Goal: Task Accomplishment & Management: Manage account settings

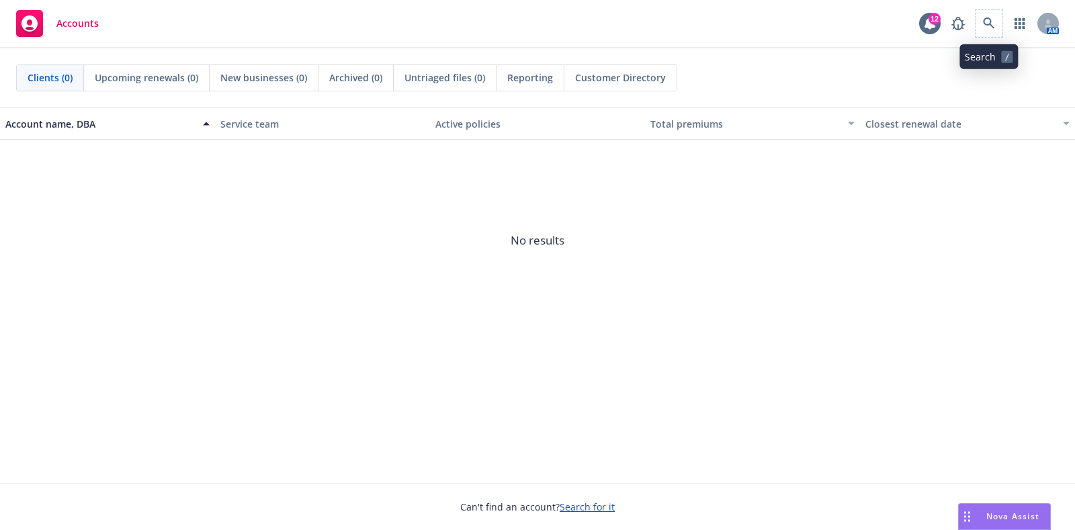
click at [1001, 19] on span at bounding box center [989, 23] width 27 height 27
click at [986, 26] on icon at bounding box center [989, 23] width 12 height 12
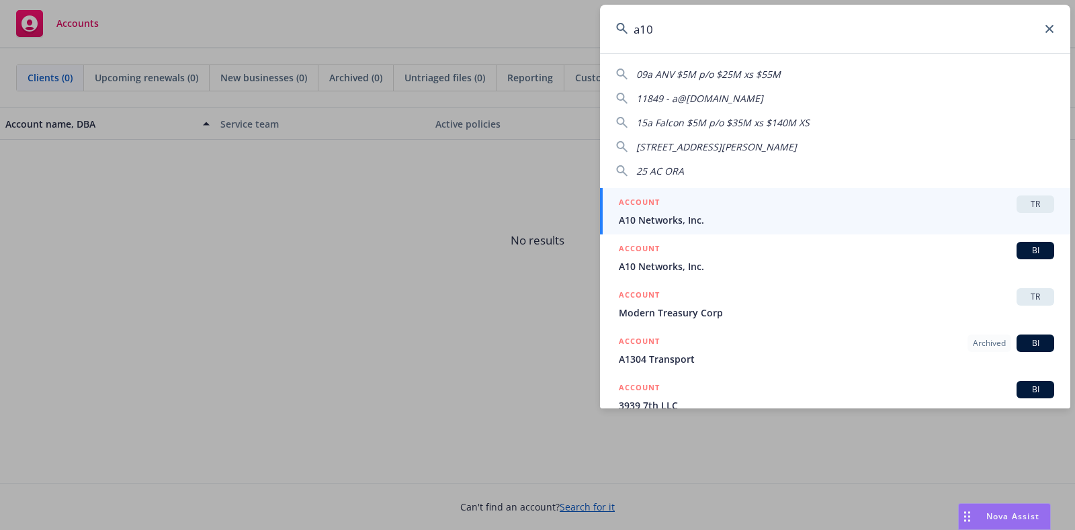
type input "a10"
click at [781, 206] on div "ACCOUNT TR" at bounding box center [836, 204] width 435 height 17
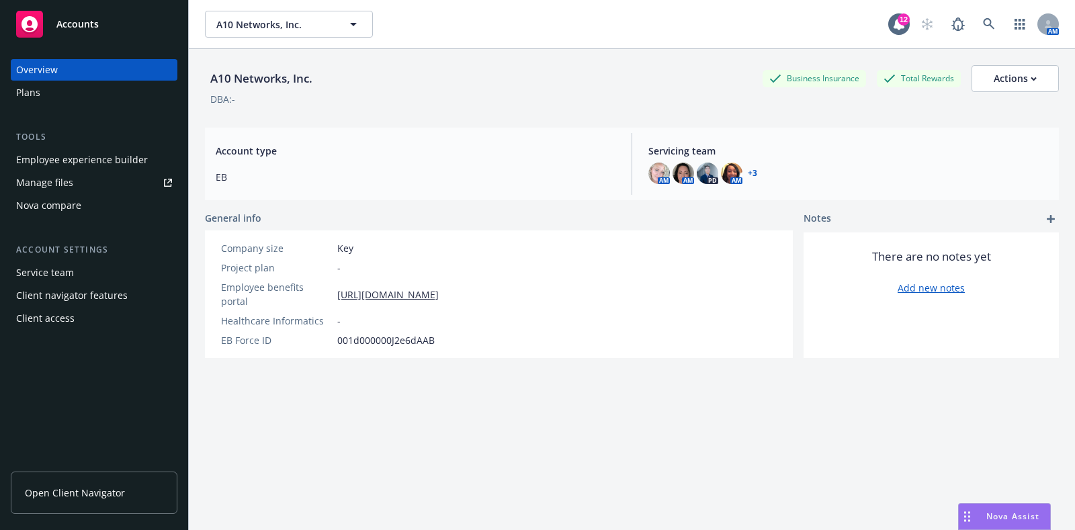
click at [65, 185] on div "Manage files" at bounding box center [44, 182] width 57 height 21
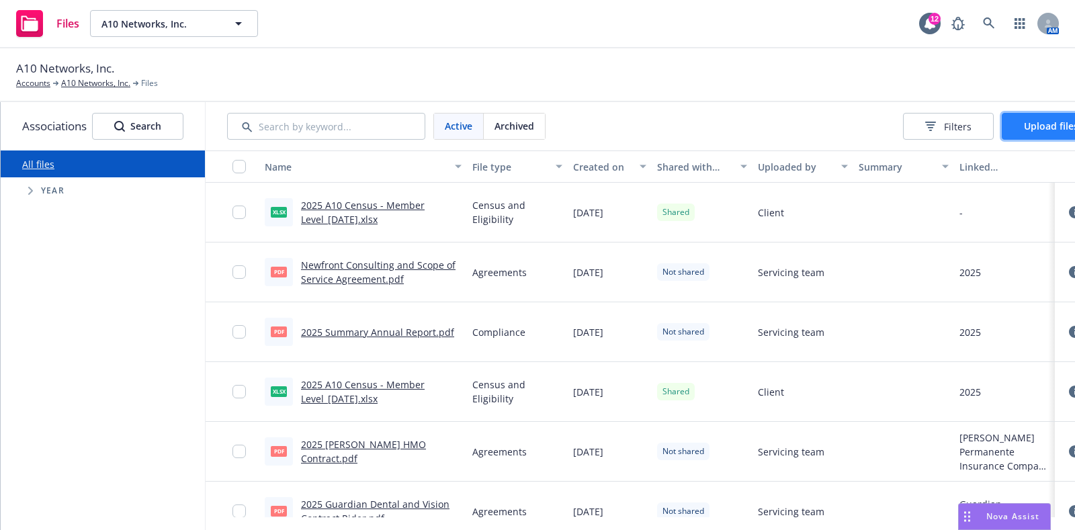
click at [1033, 128] on button "Upload files" at bounding box center [1051, 126] width 99 height 27
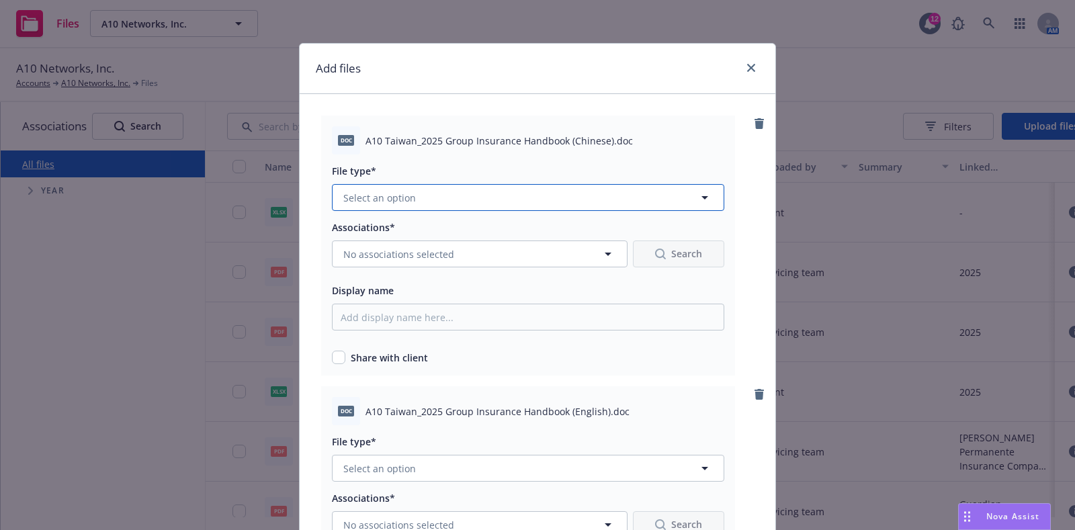
click at [378, 199] on span "Select an option" at bounding box center [379, 198] width 73 height 14
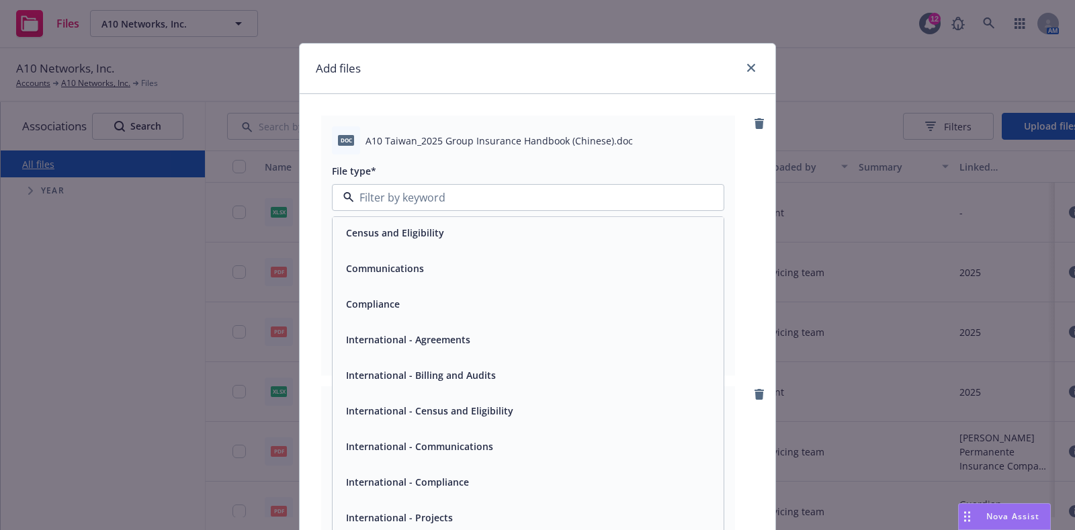
scroll to position [84, 0]
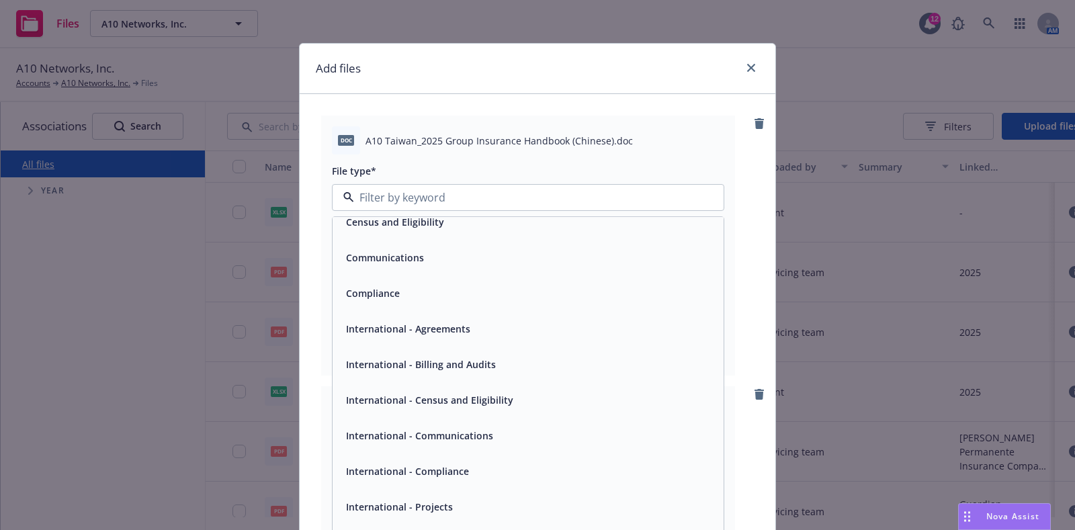
click at [513, 435] on div "International - Communications" at bounding box center [528, 436] width 375 height 19
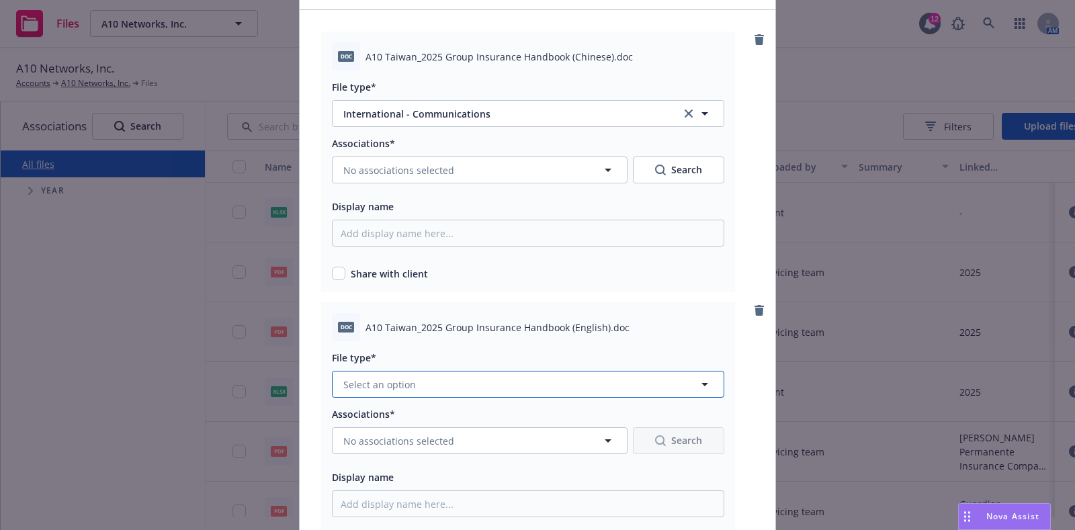
click at [466, 384] on button "Select an option" at bounding box center [528, 384] width 392 height 27
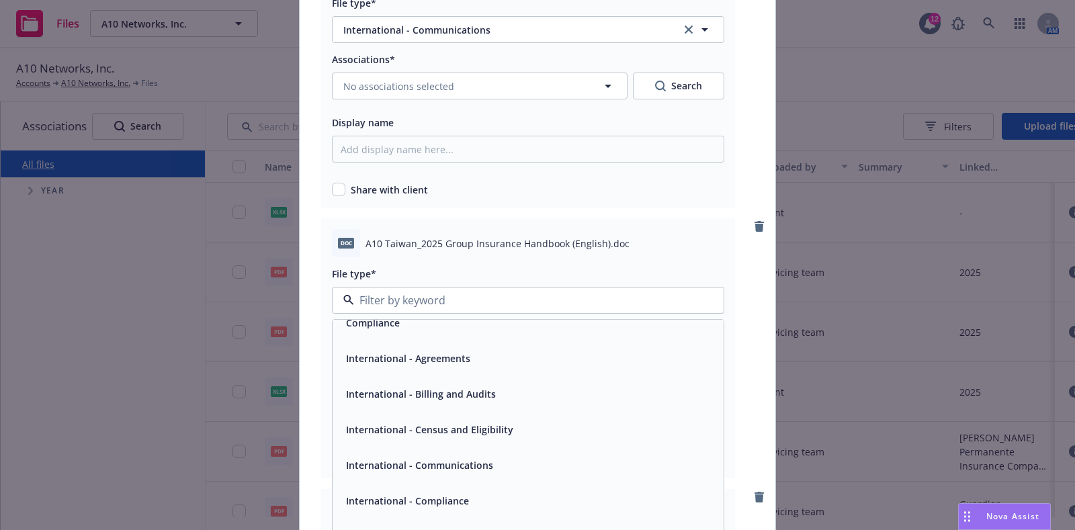
scroll to position [168, 0]
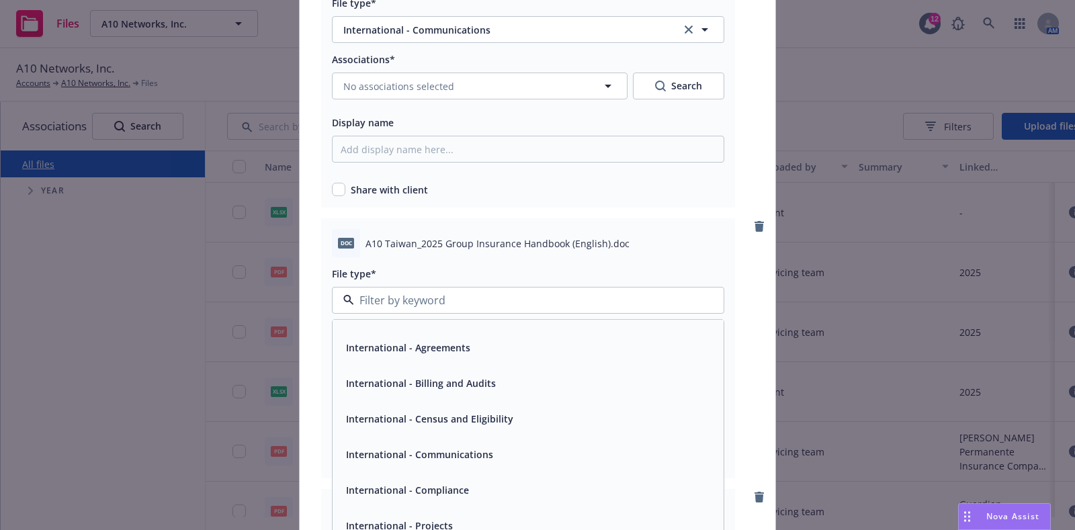
click at [431, 454] on span "International - Communications" at bounding box center [419, 455] width 147 height 14
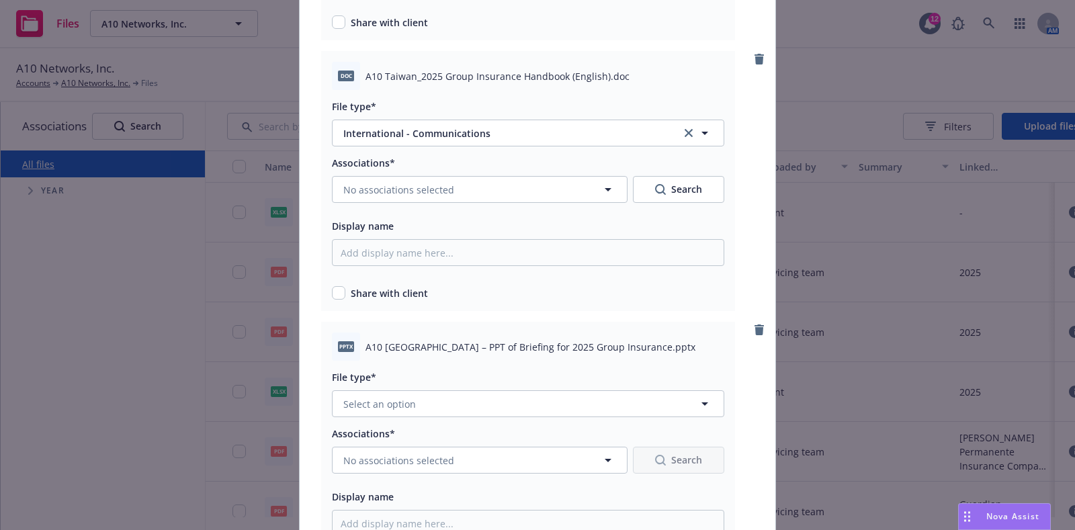
scroll to position [336, 0]
click at [428, 408] on button "Select an option" at bounding box center [528, 403] width 392 height 27
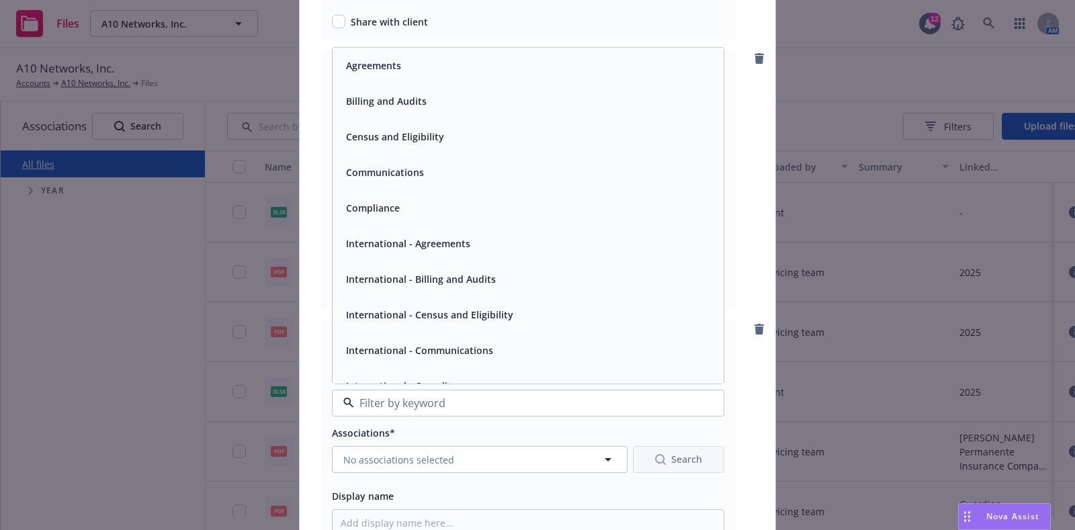
click at [411, 341] on div "International - Communications" at bounding box center [418, 350] width 155 height 19
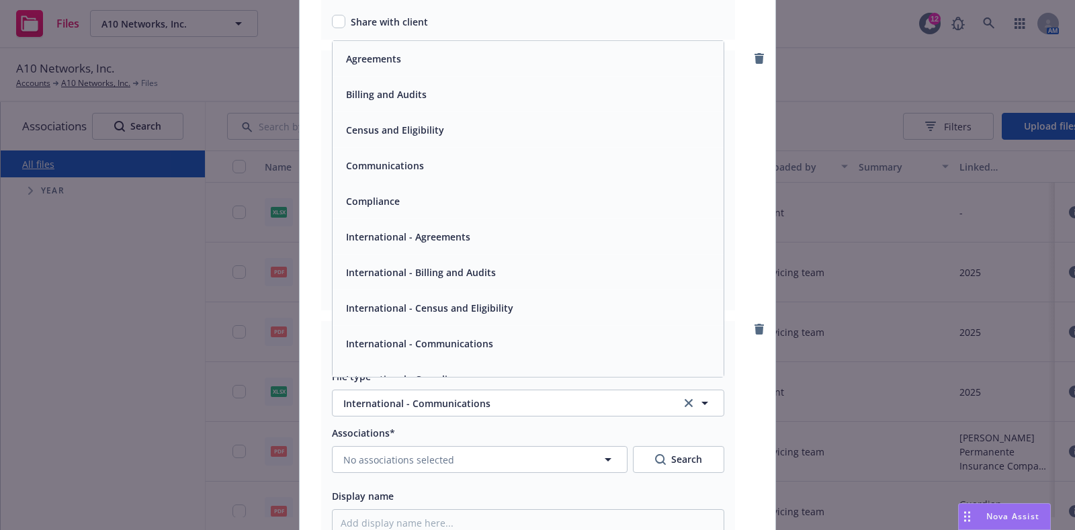
scroll to position [0, 0]
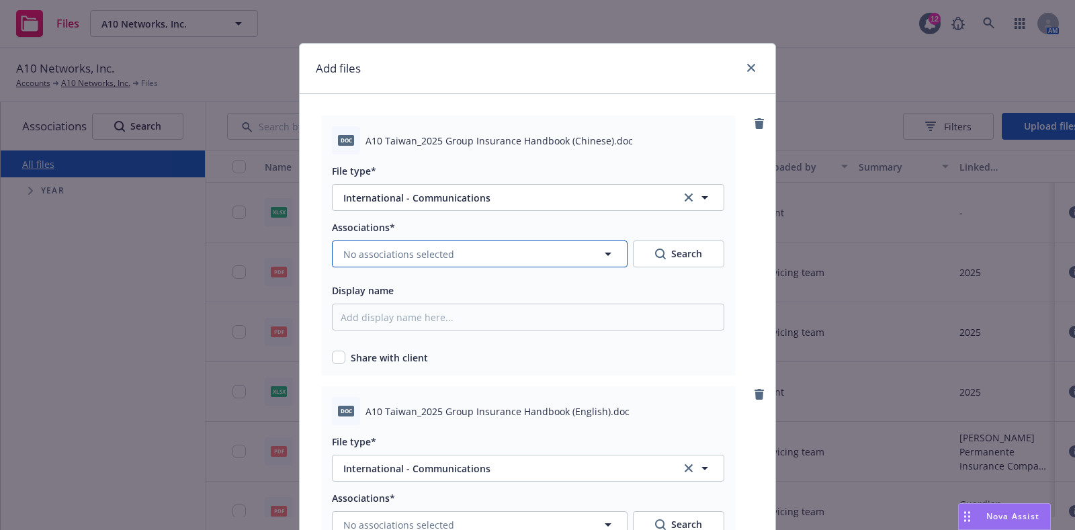
click at [605, 254] on icon "button" at bounding box center [608, 254] width 16 height 16
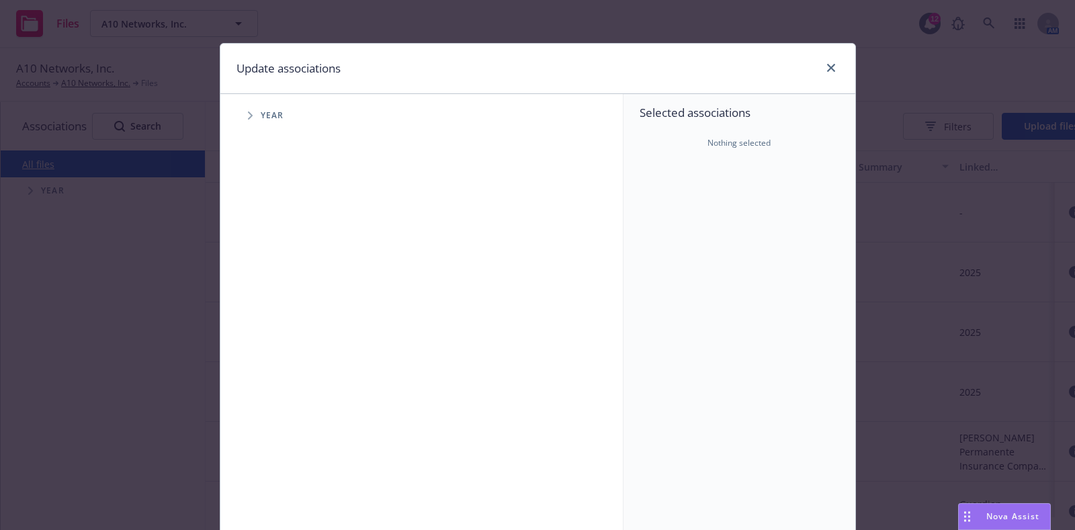
click at [248, 115] on span "Tree Example" at bounding box center [249, 115] width 21 height 21
click at [277, 300] on input "Tree Example" at bounding box center [283, 299] width 13 height 13
checkbox input "true"
drag, startPoint x: 277, startPoint y: 326, endPoint x: 311, endPoint y: 341, distance: 36.7
click at [279, 327] on input "Tree Example" at bounding box center [283, 330] width 13 height 13
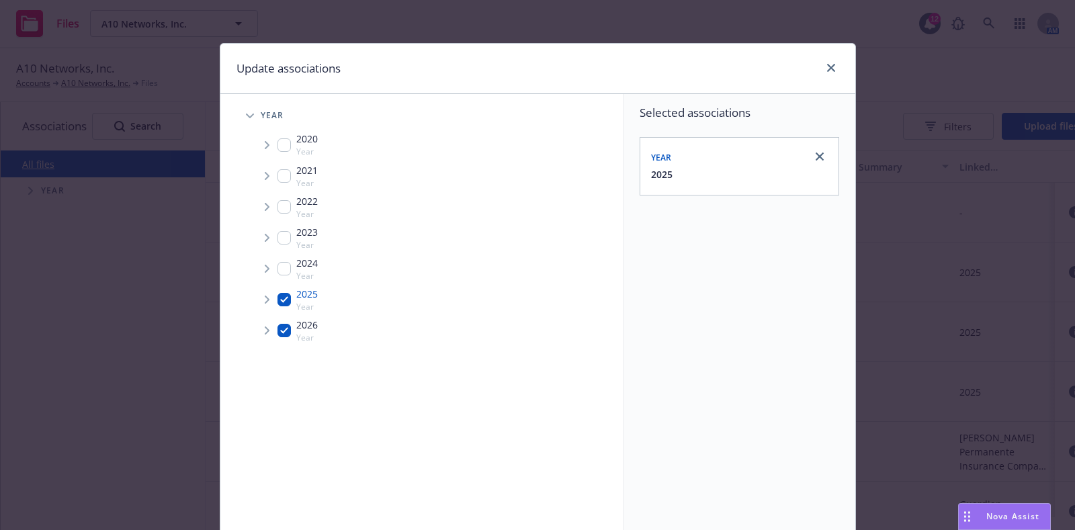
checkbox input "true"
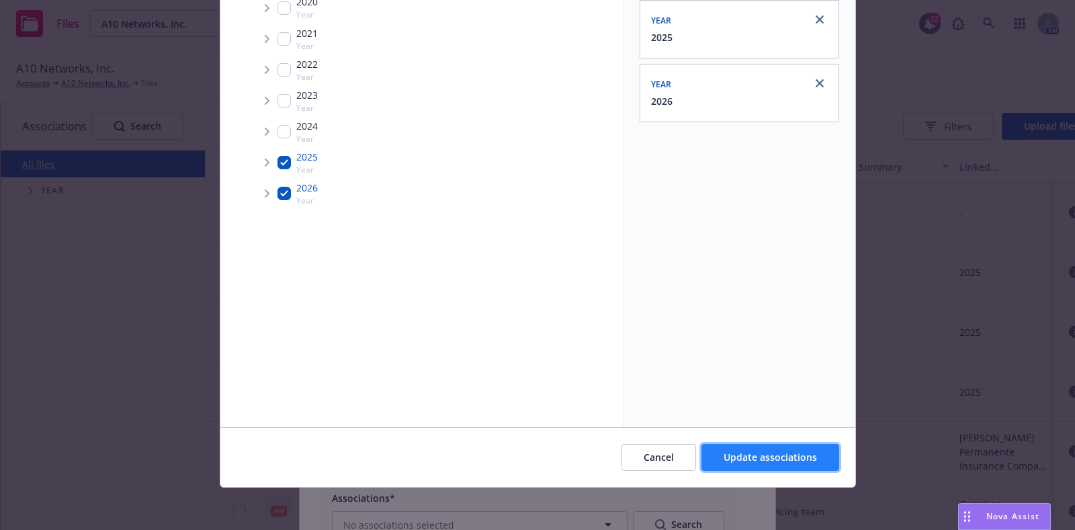
click at [746, 448] on button "Update associations" at bounding box center [770, 457] width 138 height 27
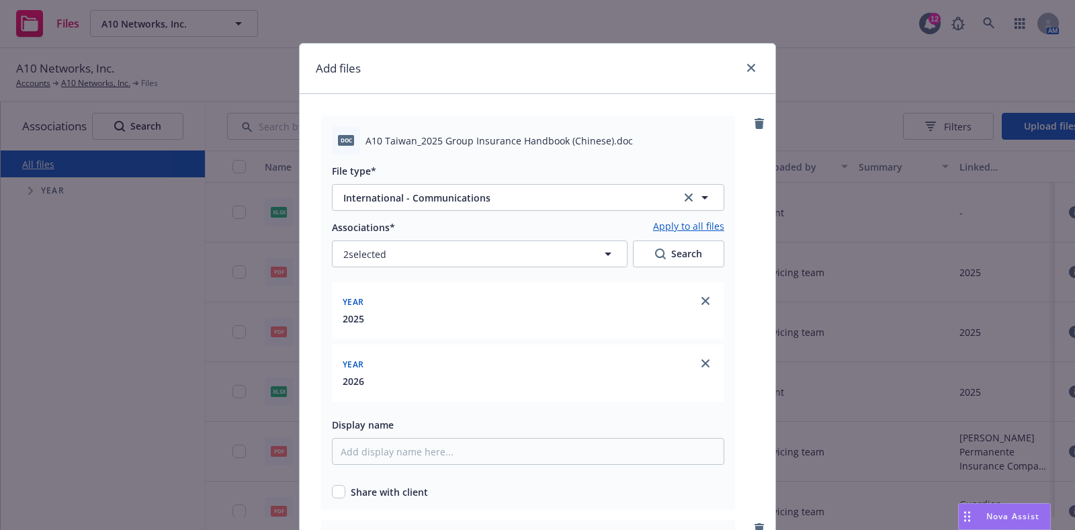
click at [701, 226] on link "Apply to all files" at bounding box center [688, 227] width 71 height 16
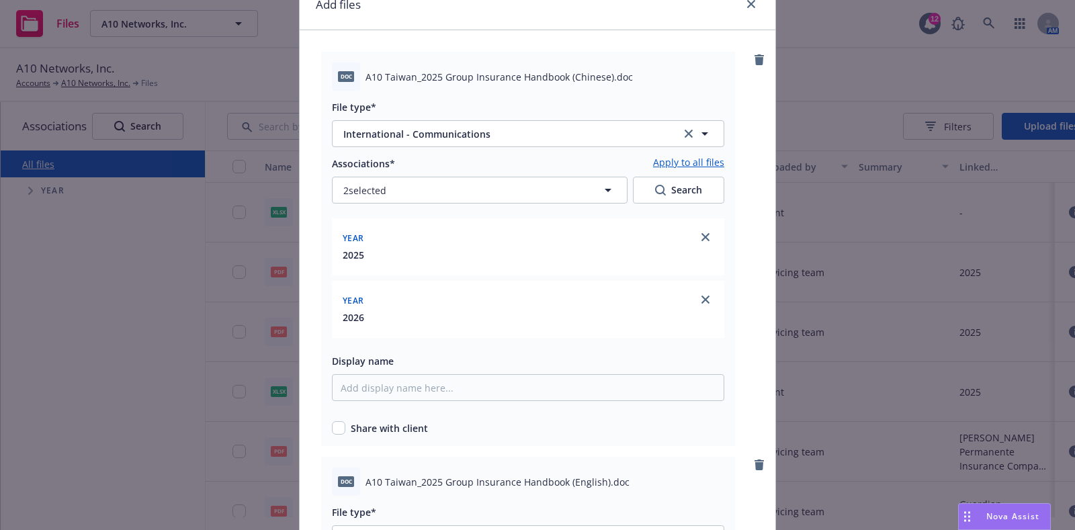
scroll to position [84, 0]
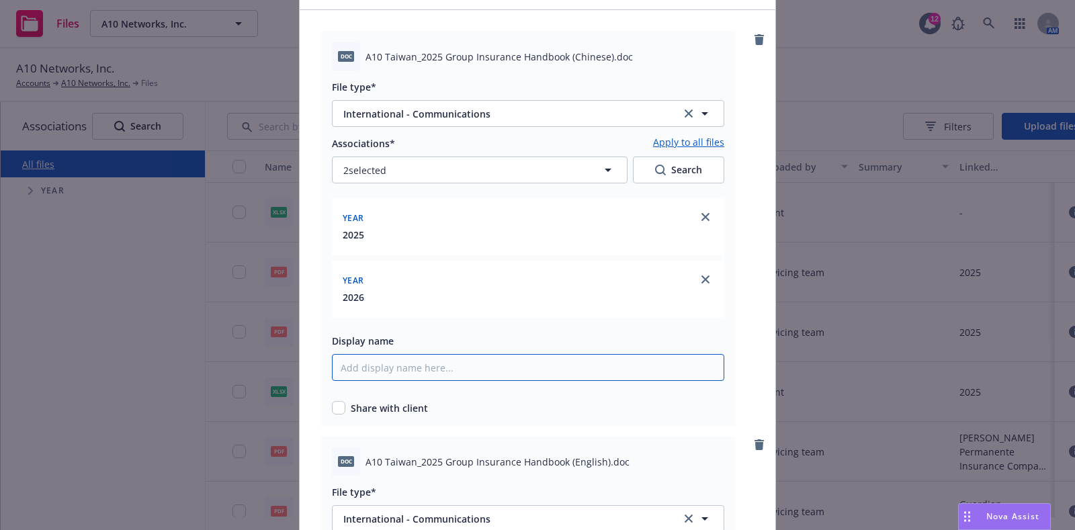
click at [435, 366] on input "Display name" at bounding box center [528, 367] width 392 height 27
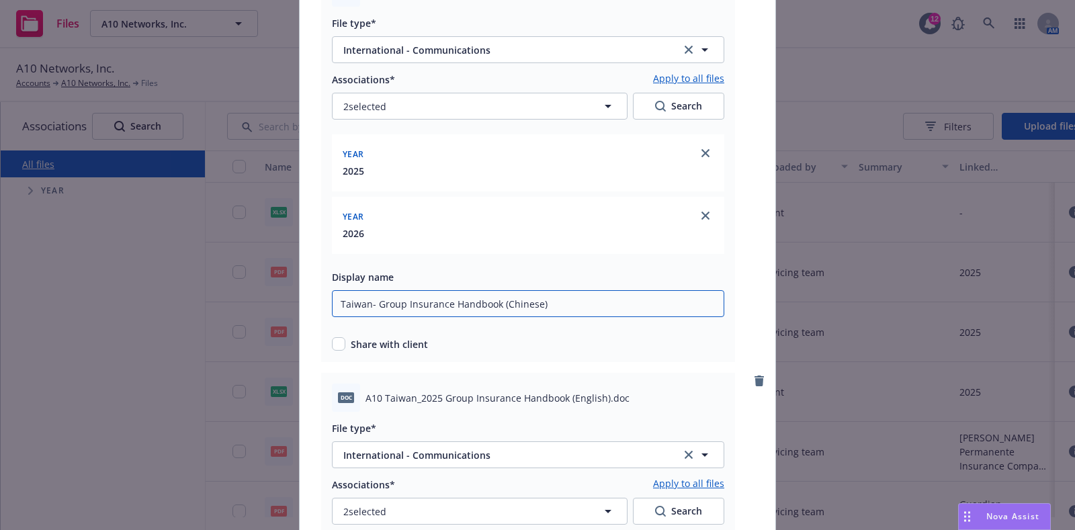
scroll to position [168, 0]
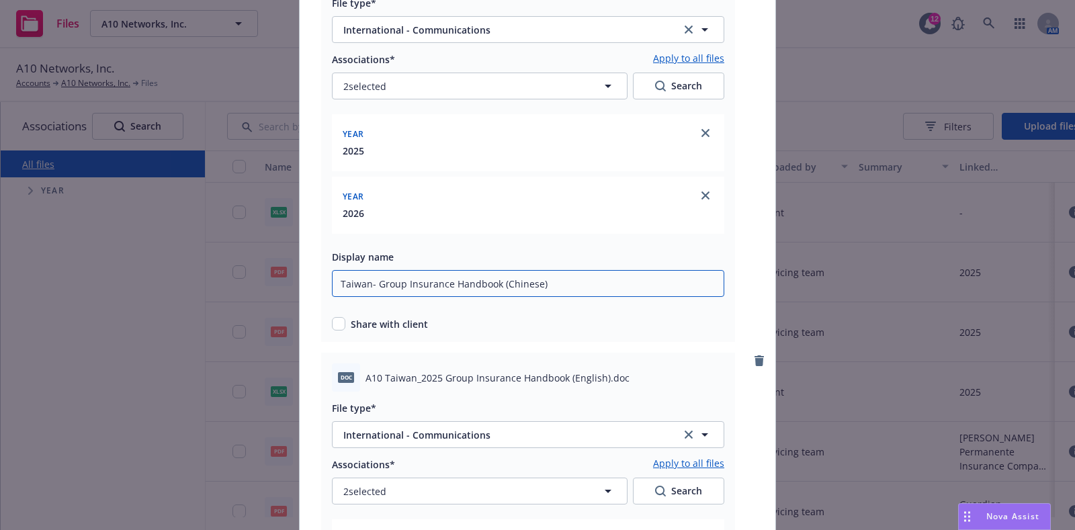
type input "Taiwan- Group Insurance Handbook (Chinese)"
click at [339, 326] on div "Share with client" at bounding box center [528, 324] width 392 height 14
click at [338, 324] on input "checkbox" at bounding box center [338, 323] width 13 height 13
checkbox input "true"
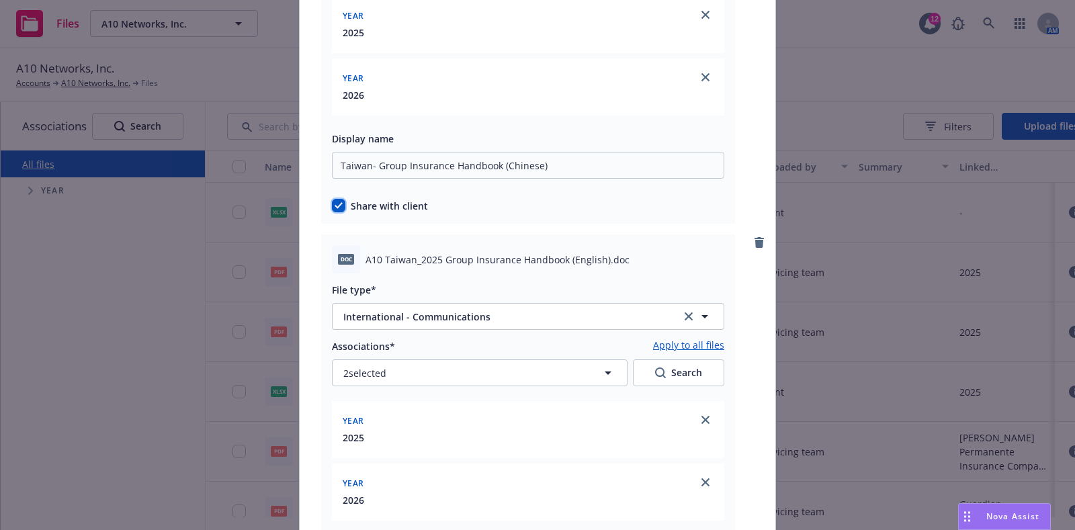
scroll to position [420, 0]
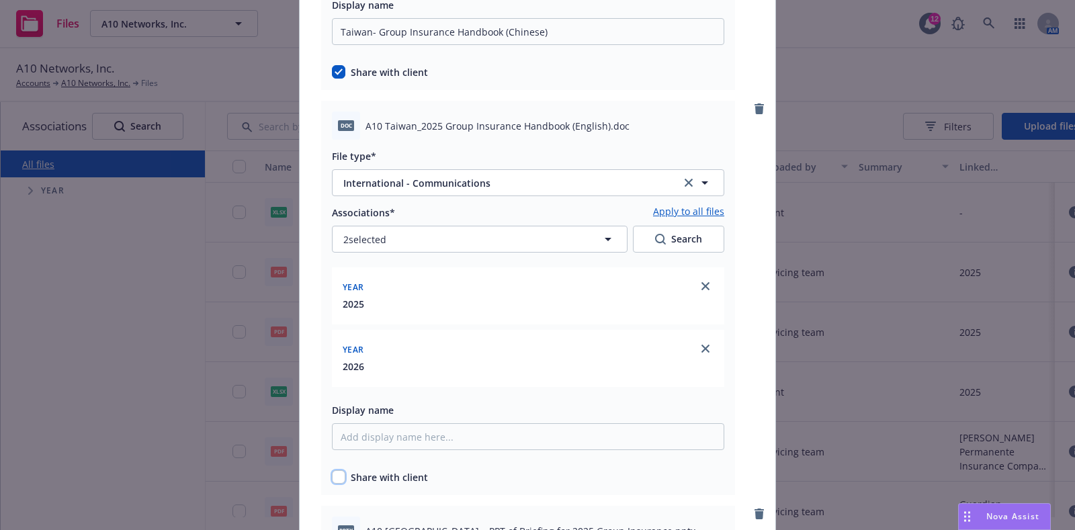
click at [332, 478] on input "checkbox" at bounding box center [338, 476] width 13 height 13
checkbox input "true"
click at [355, 45] on input "Display name" at bounding box center [528, 31] width 392 height 27
paste input "Taiwan- Group Insurance Handbook (Chinese)"
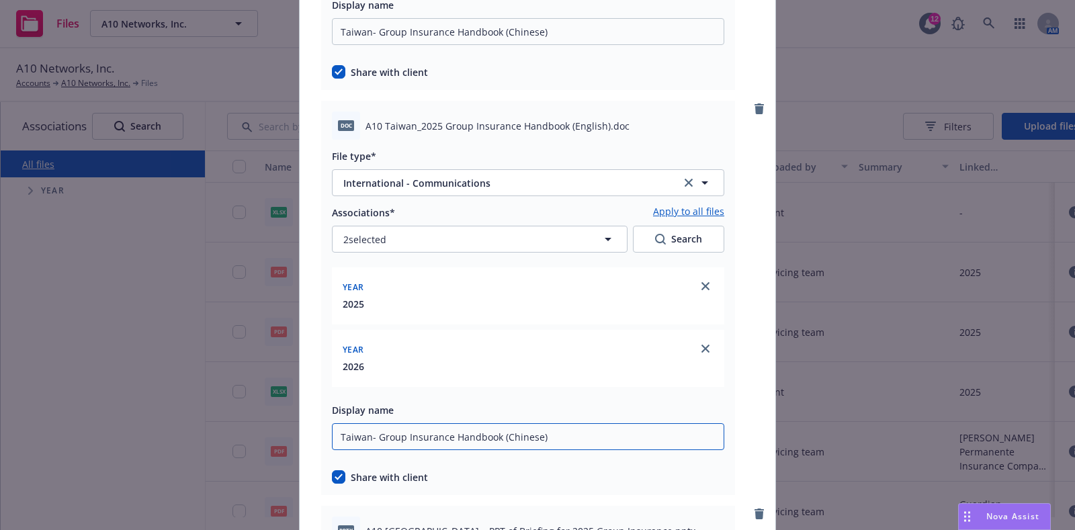
click at [531, 45] on input "Taiwan- Group Insurance Handbook (Chinese)" at bounding box center [528, 31] width 392 height 27
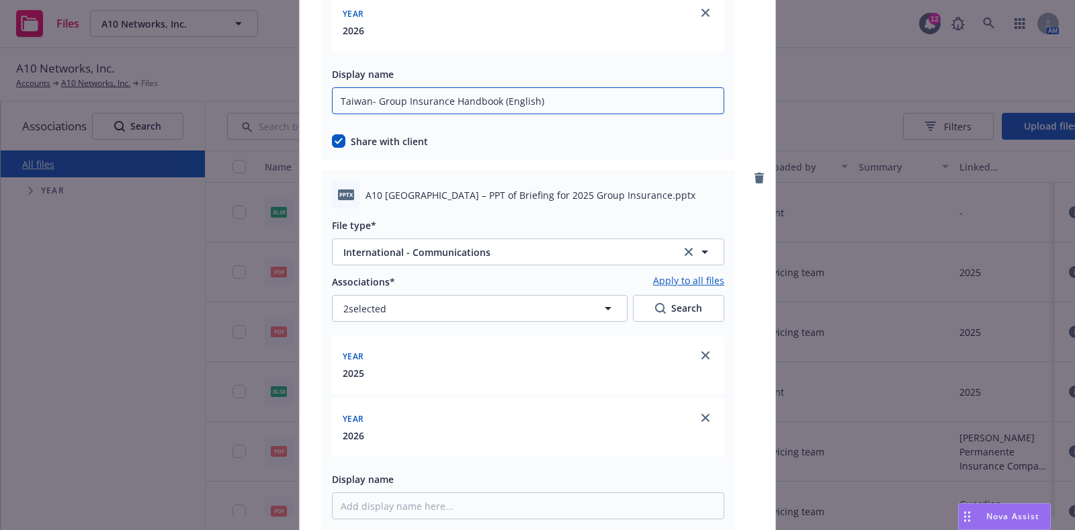
scroll to position [840, 0]
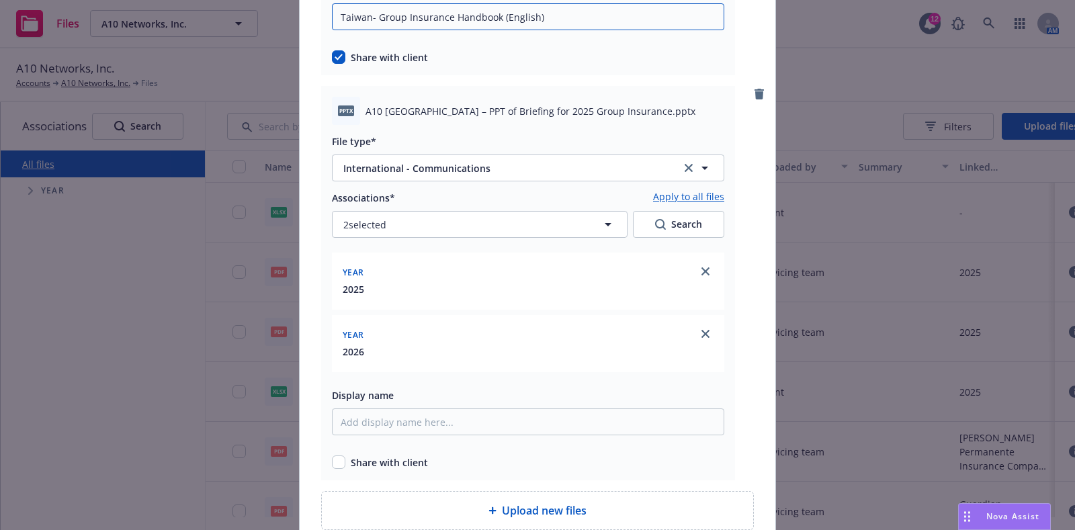
type input "Taiwan- Group Insurance Handbook (English)"
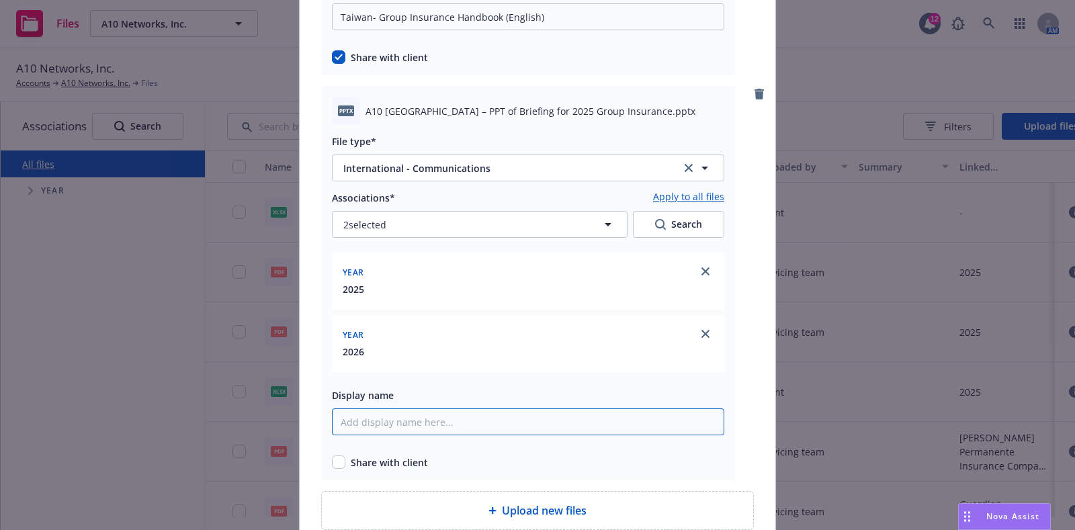
type input "Taiwan- Briefing for 2025/2026 Group Insurance"
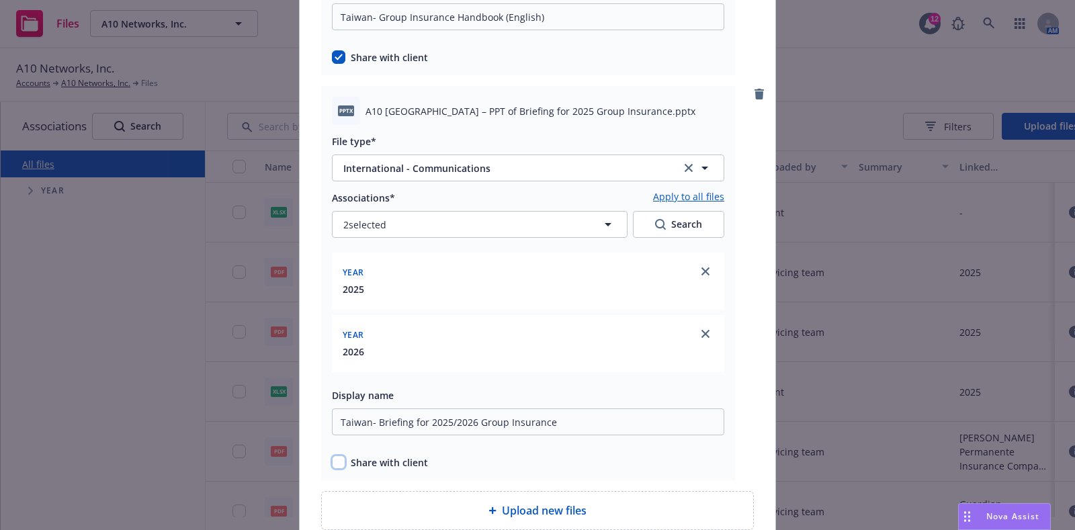
click at [332, 466] on input "checkbox" at bounding box center [338, 462] width 13 height 13
checkbox input "true"
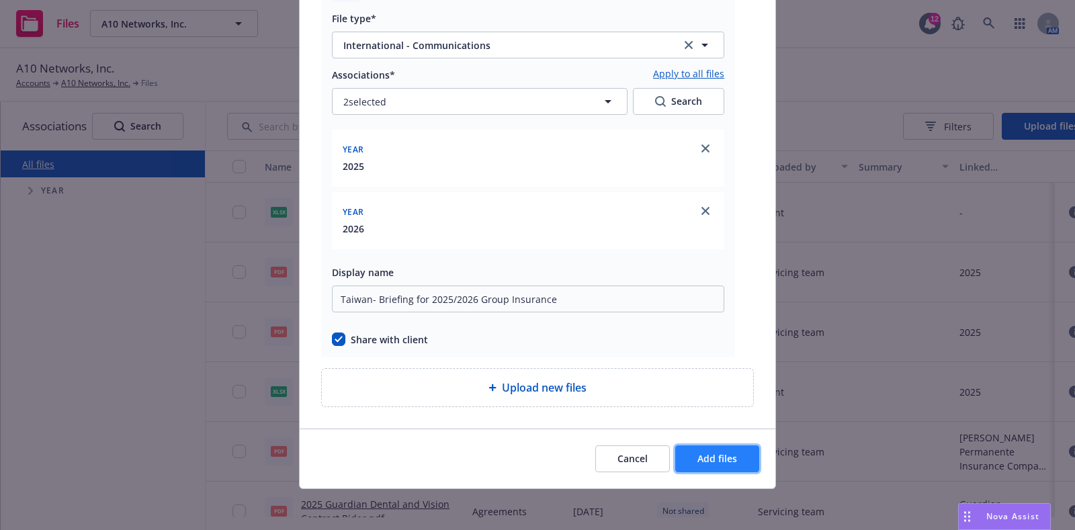
click at [690, 457] on button "Add files" at bounding box center [717, 458] width 84 height 27
